Goal: Task Accomplishment & Management: Use online tool/utility

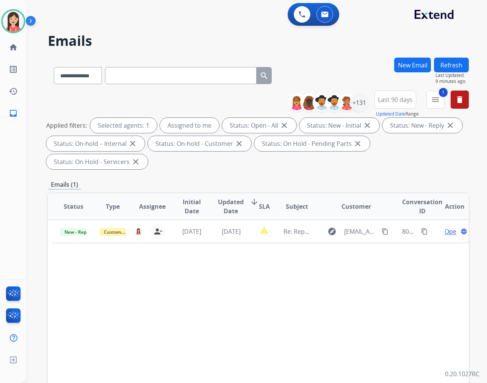
select select "**********"
click at [6, 25] on img at bounding box center [13, 21] width 21 height 21
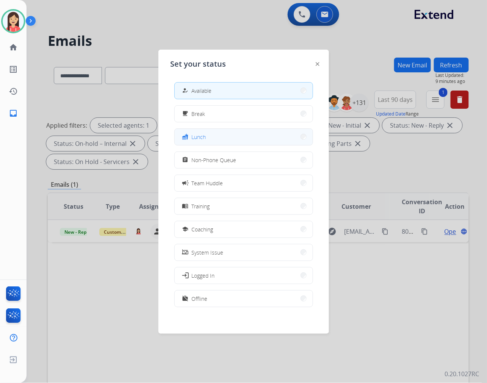
click at [208, 142] on button "fastfood Lunch" at bounding box center [244, 137] width 138 height 16
